Goal: Task Accomplishment & Management: Use online tool/utility

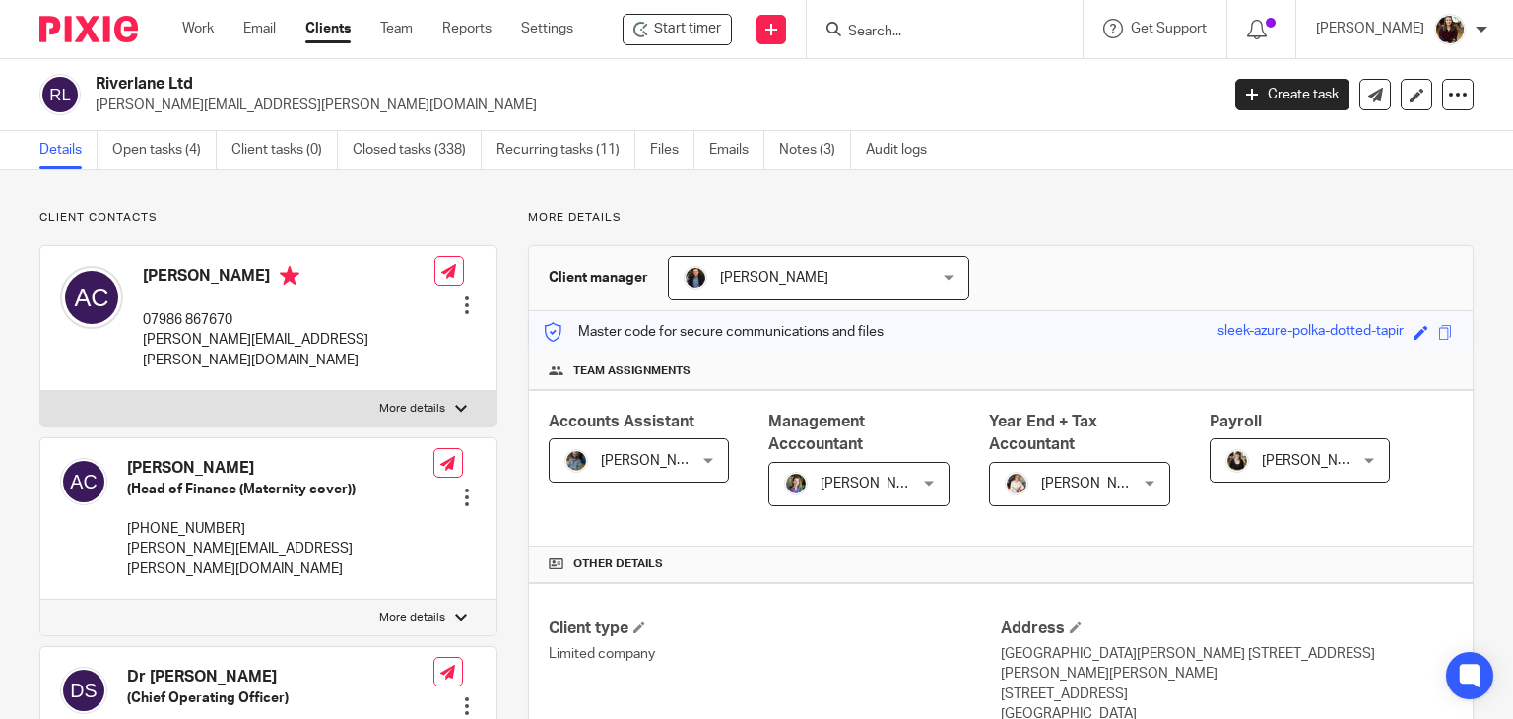
click at [925, 30] on input "Search" at bounding box center [934, 33] width 177 height 18
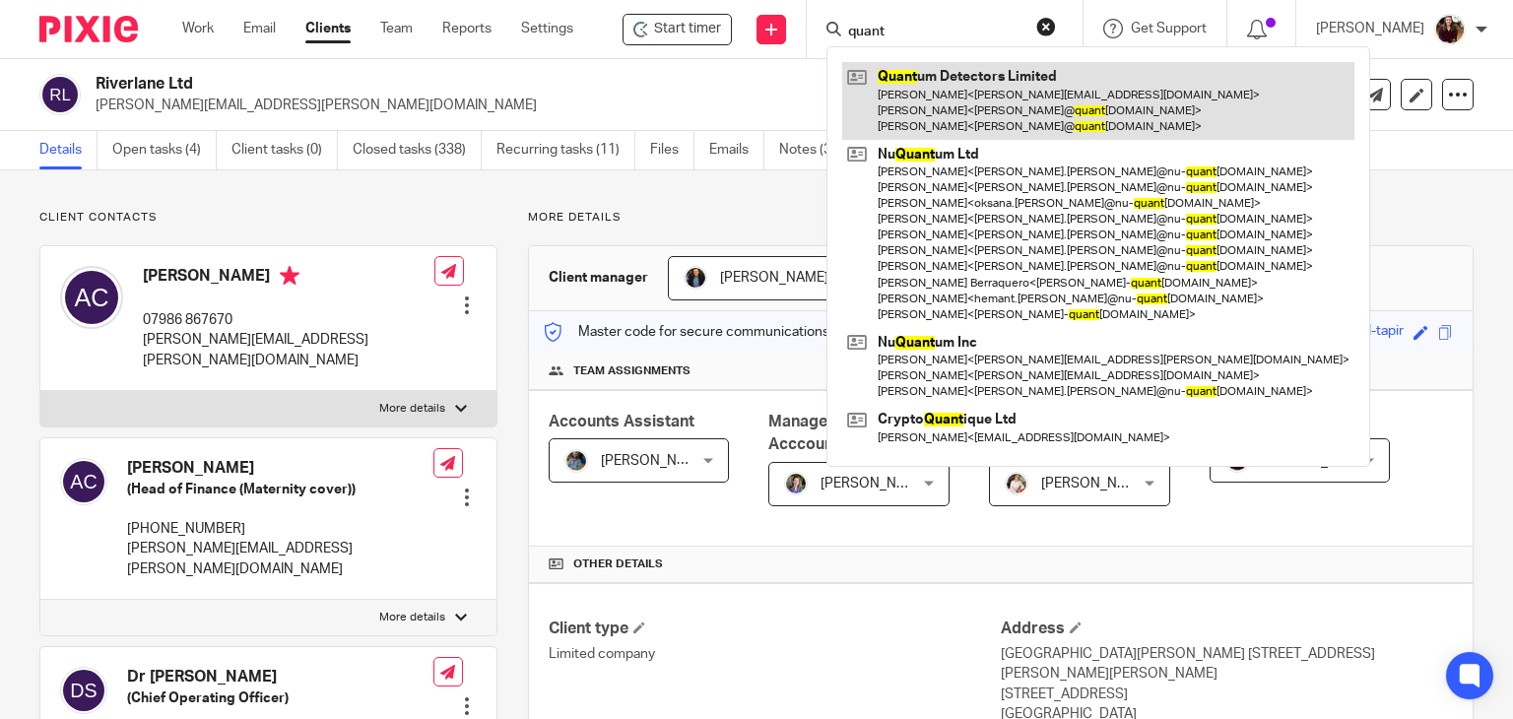
type input "quant"
click at [932, 123] on link at bounding box center [1098, 101] width 512 height 78
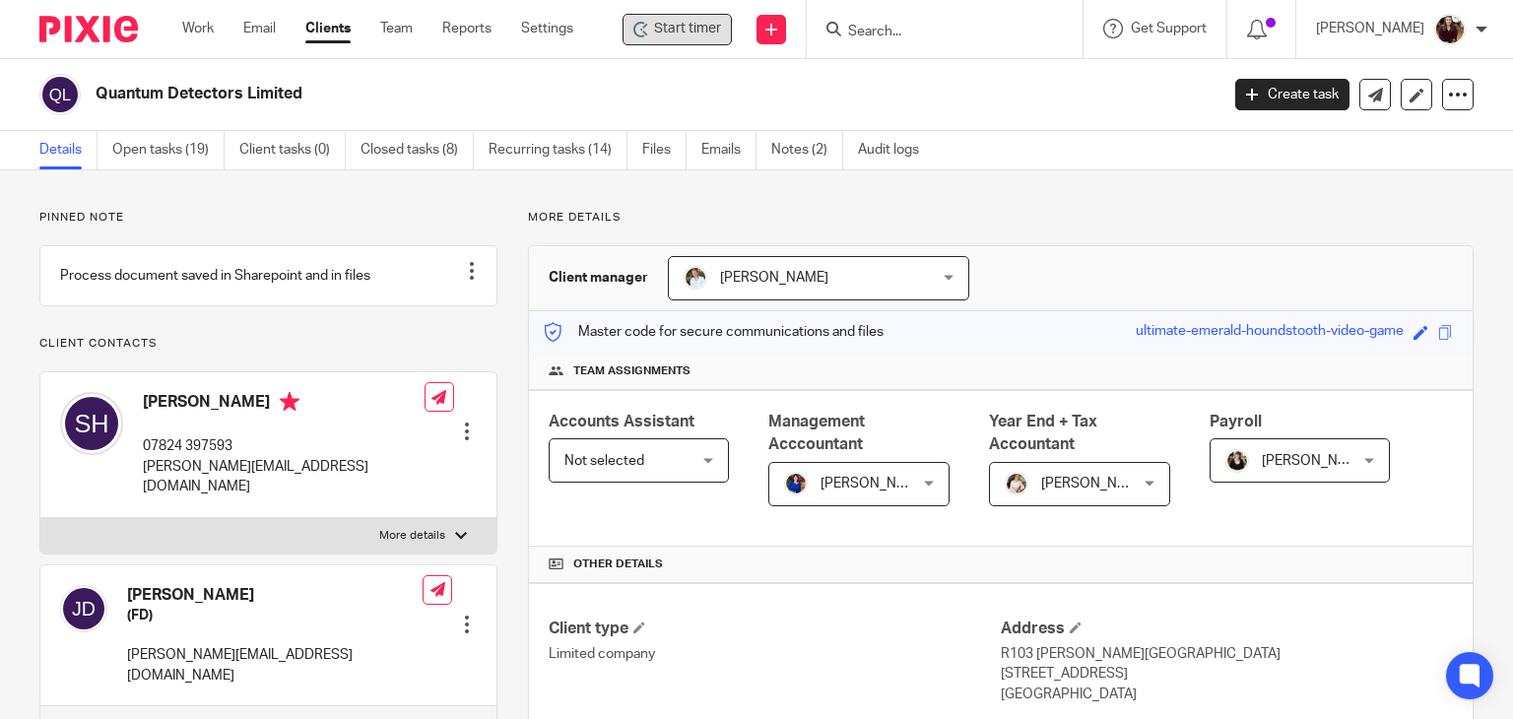
click at [685, 40] on div "Start timer" at bounding box center [676, 30] width 109 height 32
click at [697, 32] on span "Start timer" at bounding box center [687, 29] width 67 height 21
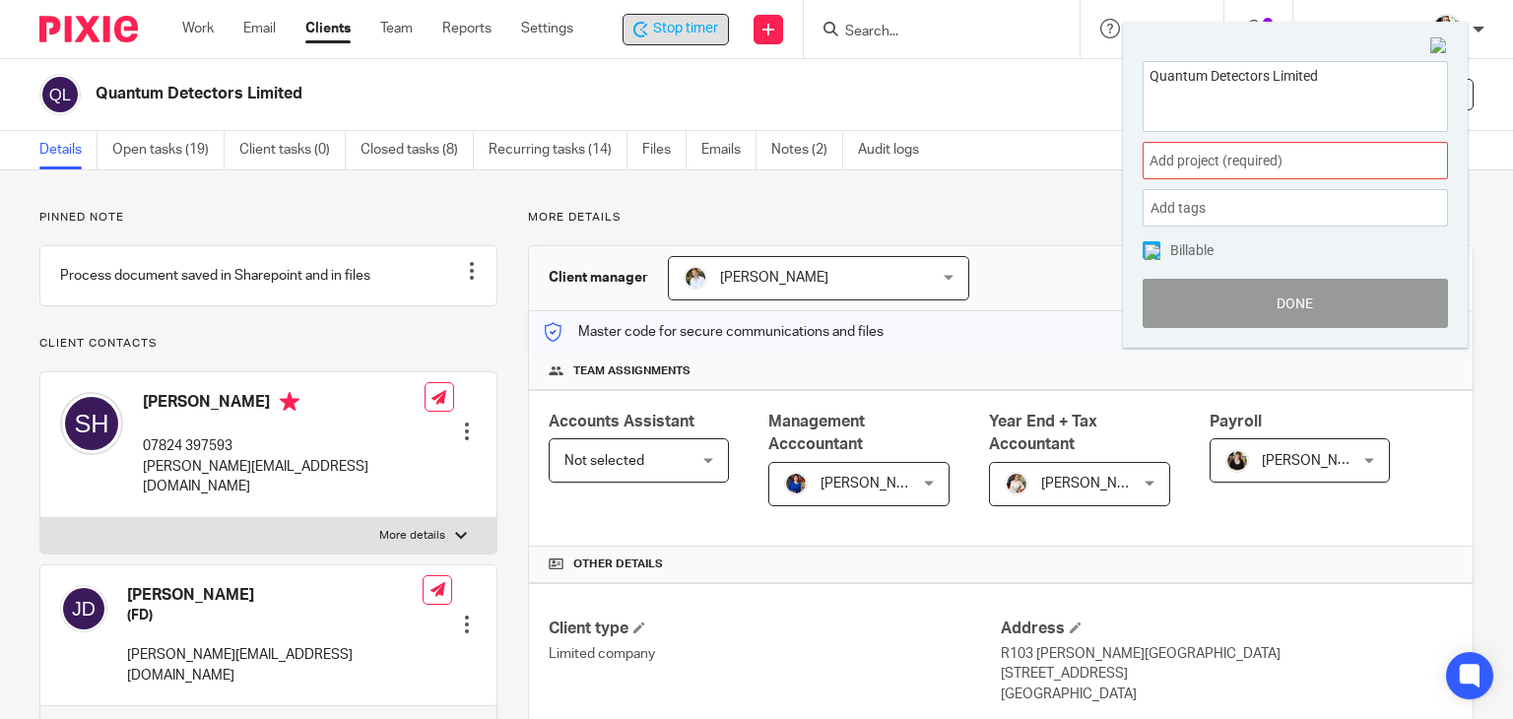
click at [1331, 162] on span "Add project (required) :" at bounding box center [1273, 161] width 248 height 21
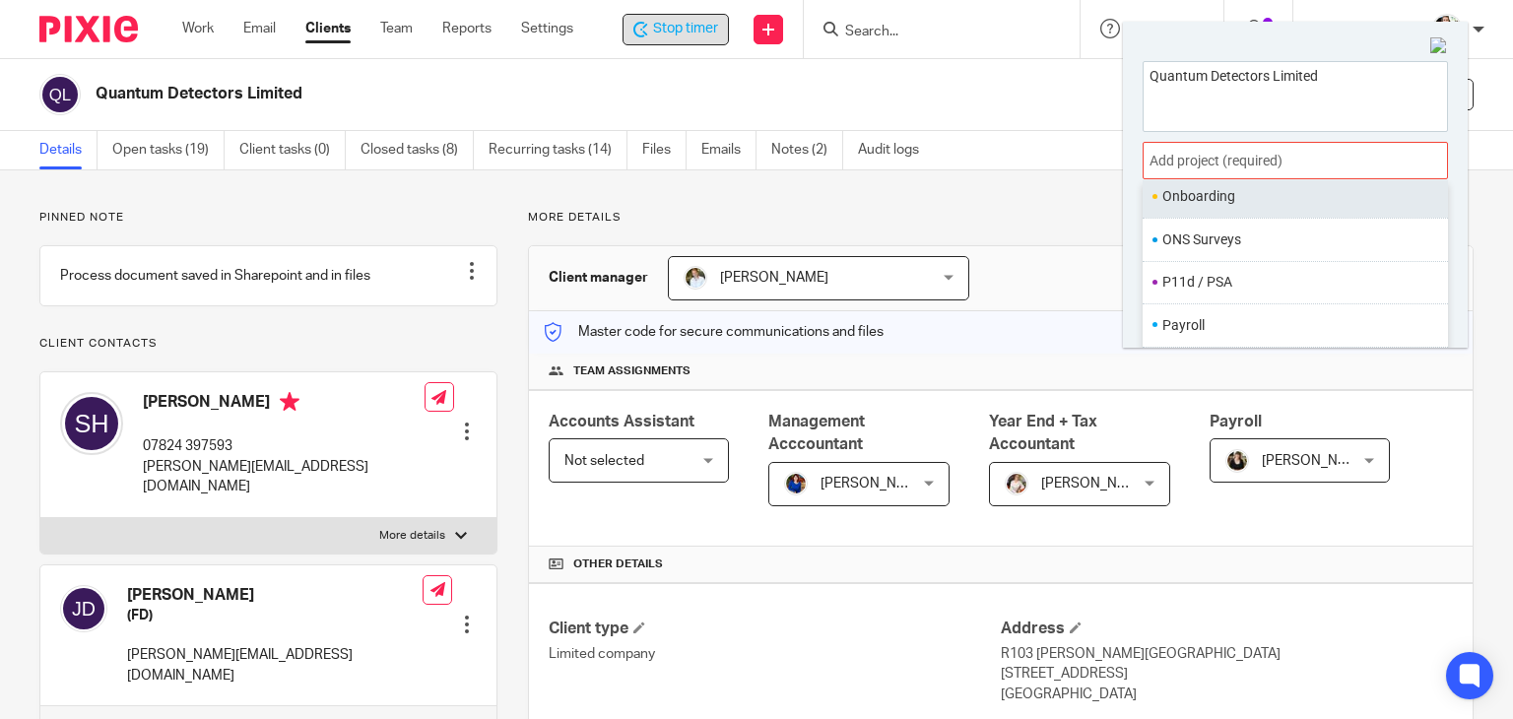
scroll to position [737, 0]
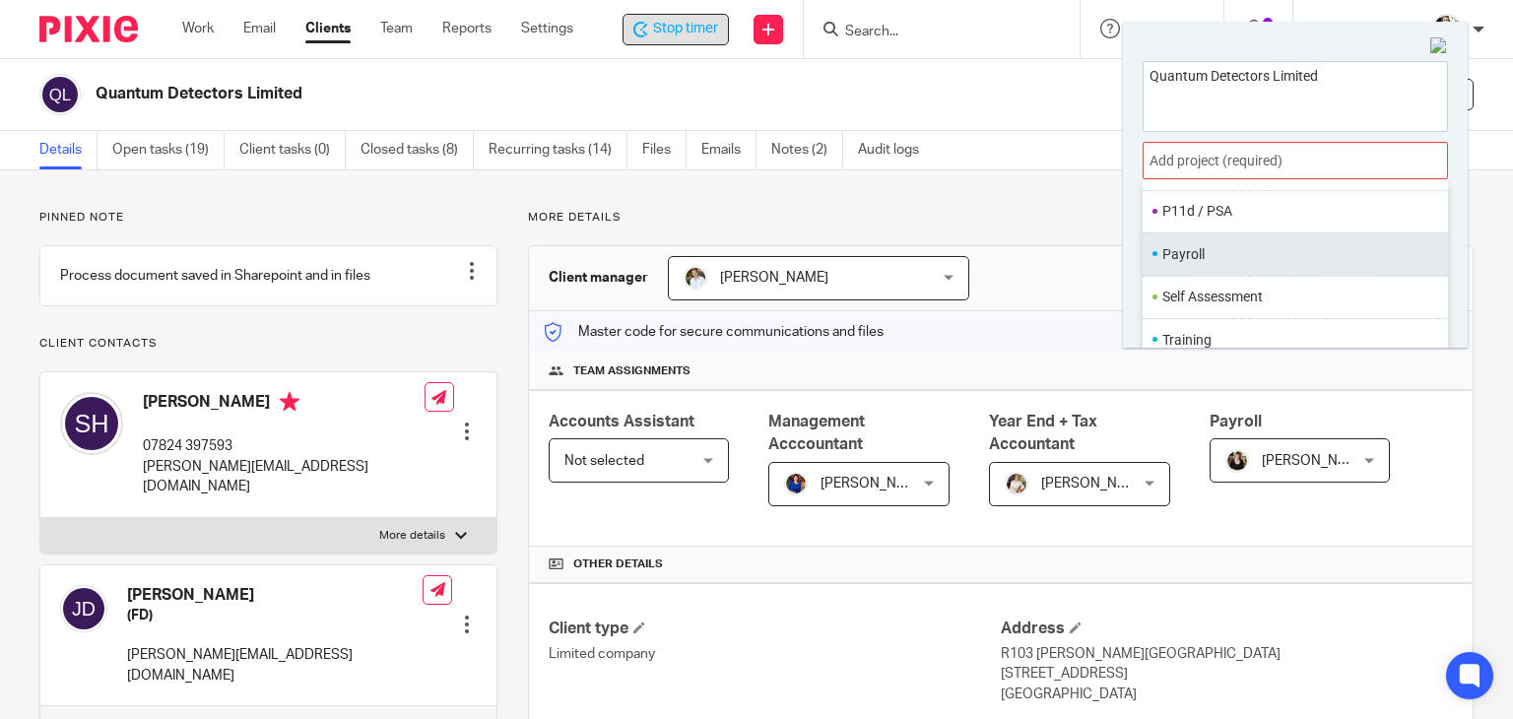
click at [1187, 246] on li "Payroll" at bounding box center [1290, 254] width 257 height 21
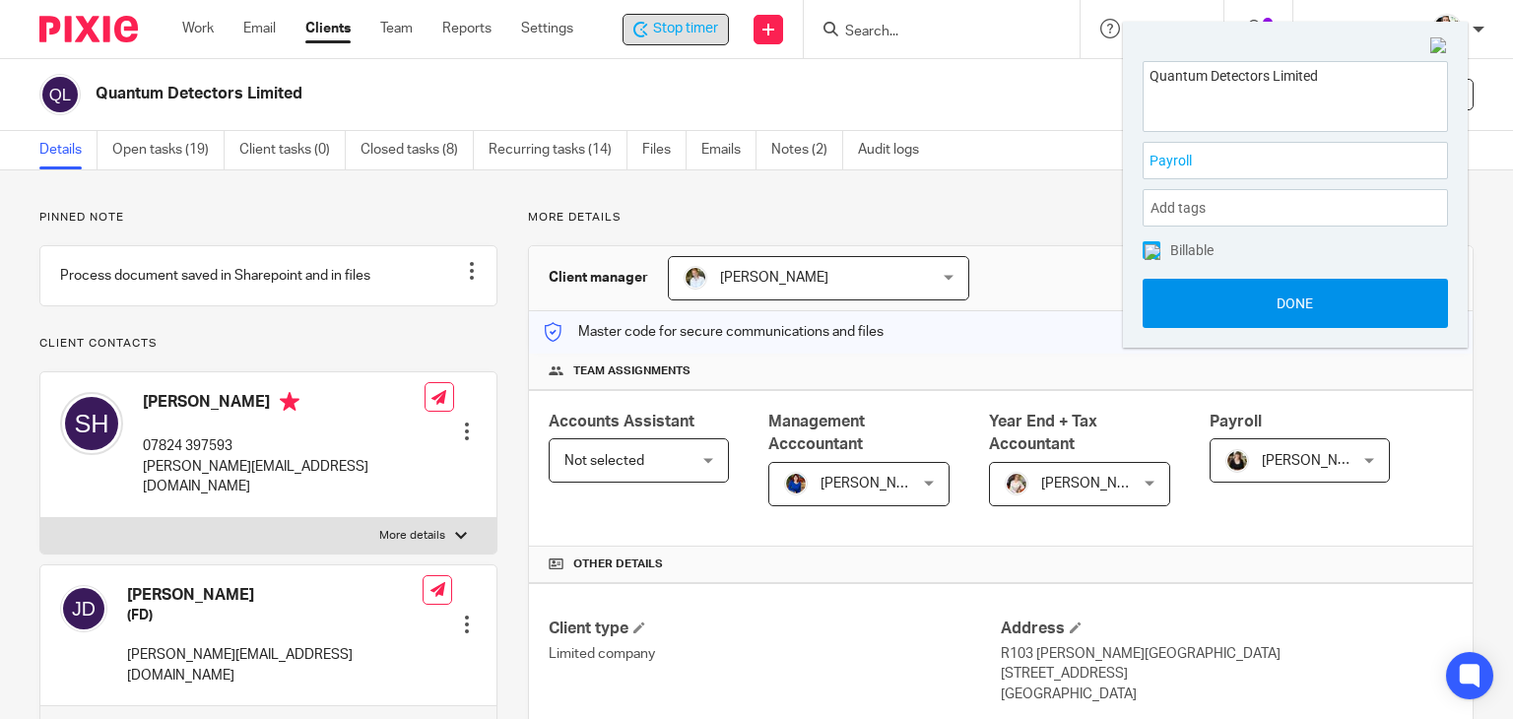
click at [1286, 303] on button "Done" at bounding box center [1294, 303] width 305 height 49
